Goal: Go to known website: Go to known website

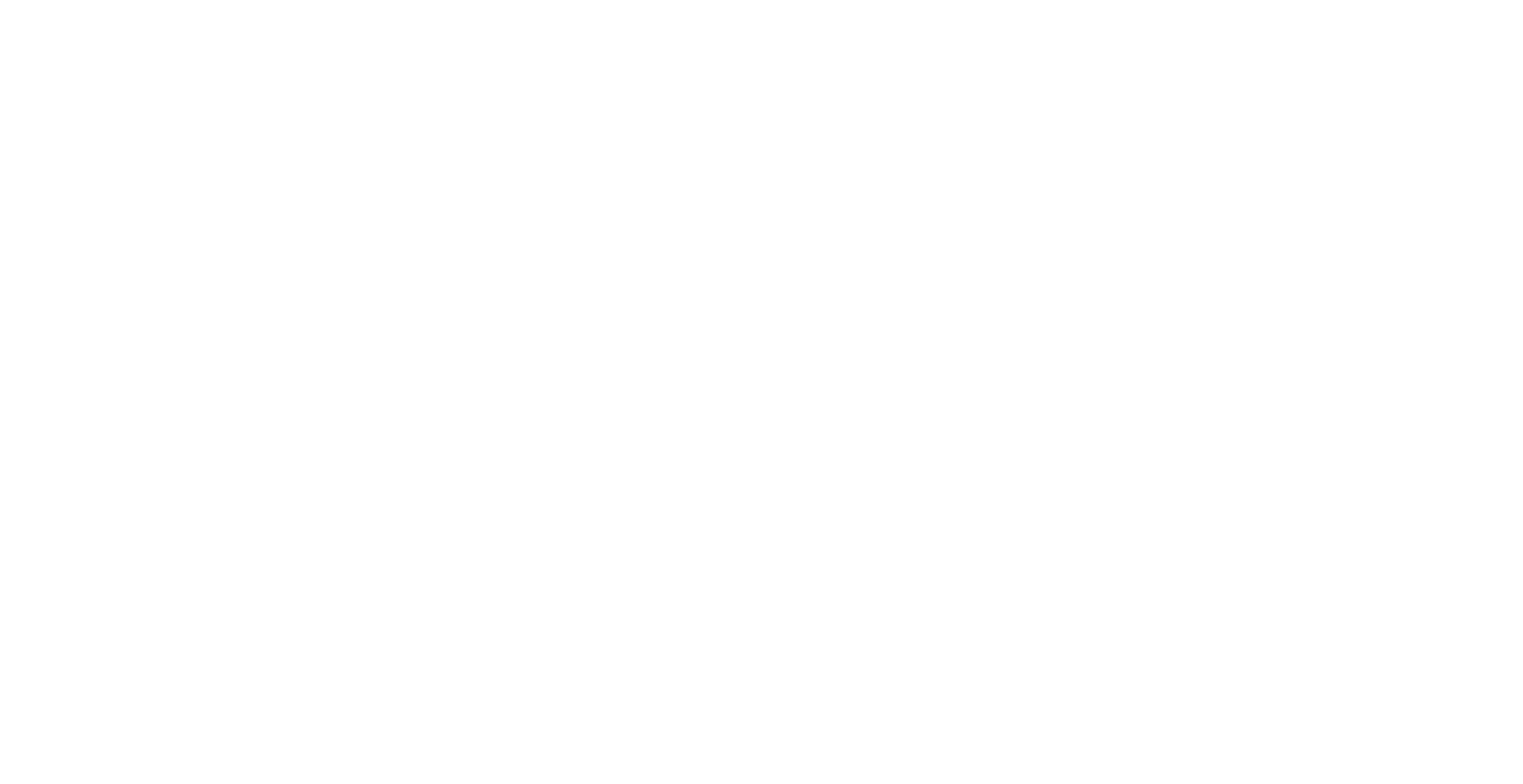
click at [676, 112] on div at bounding box center [761, 392] width 1523 height 784
